Goal: Subscribe to service/newsletter

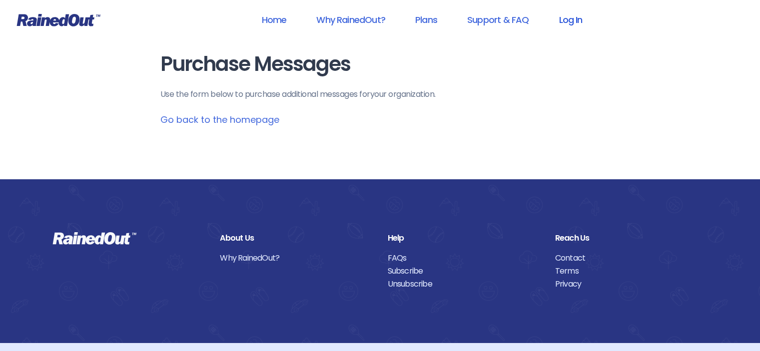
click at [557, 16] on link "Log In" at bounding box center [570, 19] width 49 height 22
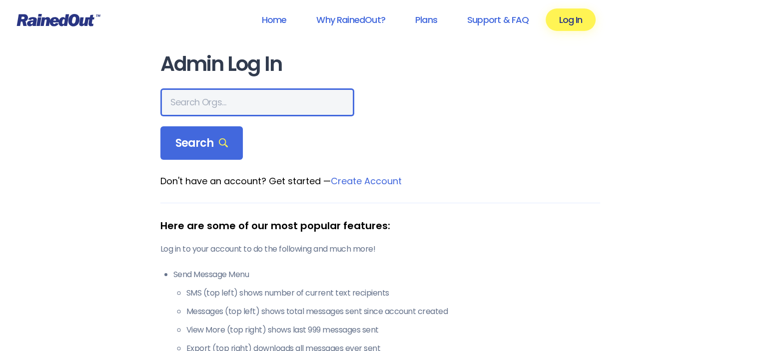
click at [202, 103] on input "text" at bounding box center [257, 102] width 194 height 28
type input "[GEOGRAPHIC_DATA]"
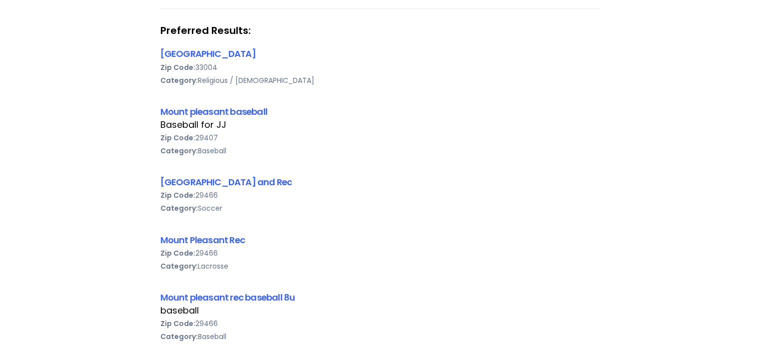
scroll to position [333, 0]
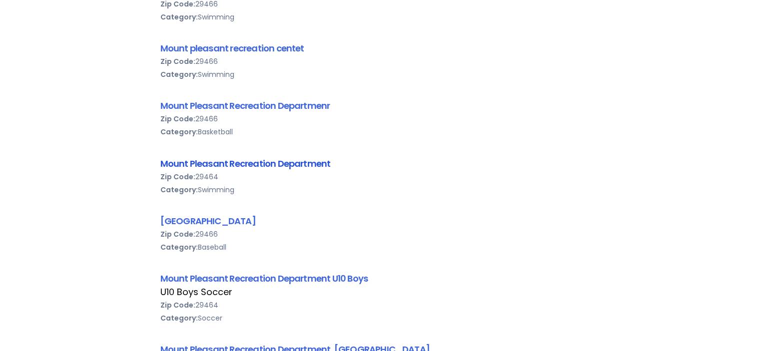
click at [290, 162] on link "Mount Pleasant Recreation Department" at bounding box center [245, 163] width 170 height 12
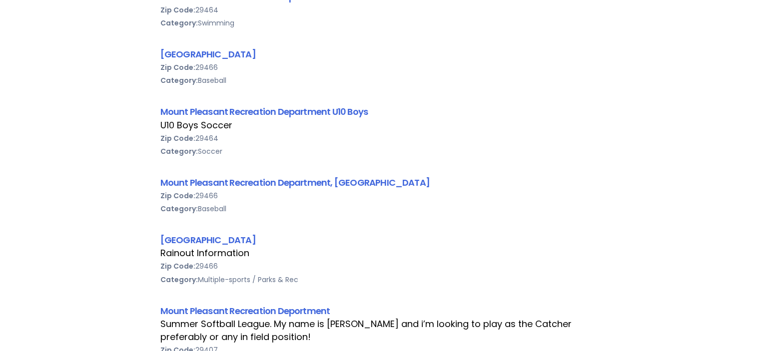
scroll to position [2663, 0]
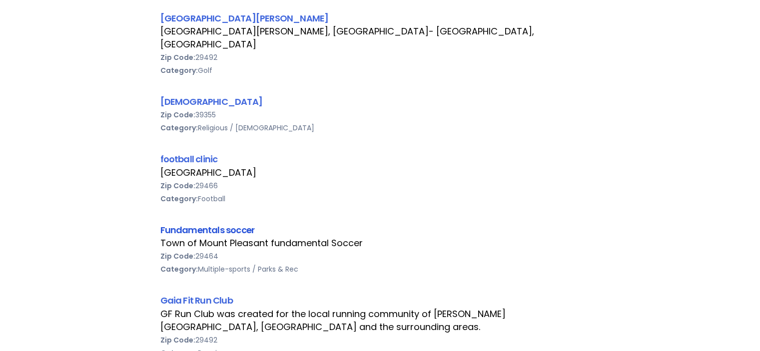
click at [176, 224] on link "Fundamentals soccer" at bounding box center [207, 230] width 94 height 12
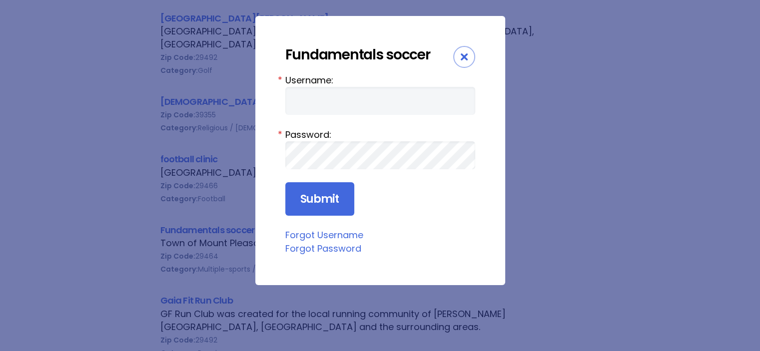
click at [460, 62] on div "Close" at bounding box center [464, 57] width 22 height 22
